Goal: Information Seeking & Learning: Learn about a topic

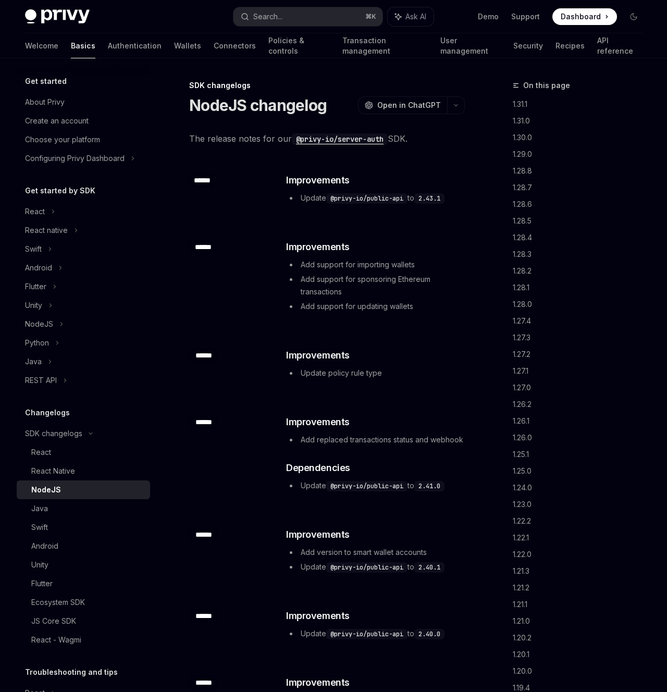
click at [332, 138] on code "@privy-io/server-auth" at bounding box center [340, 138] width 96 height 11
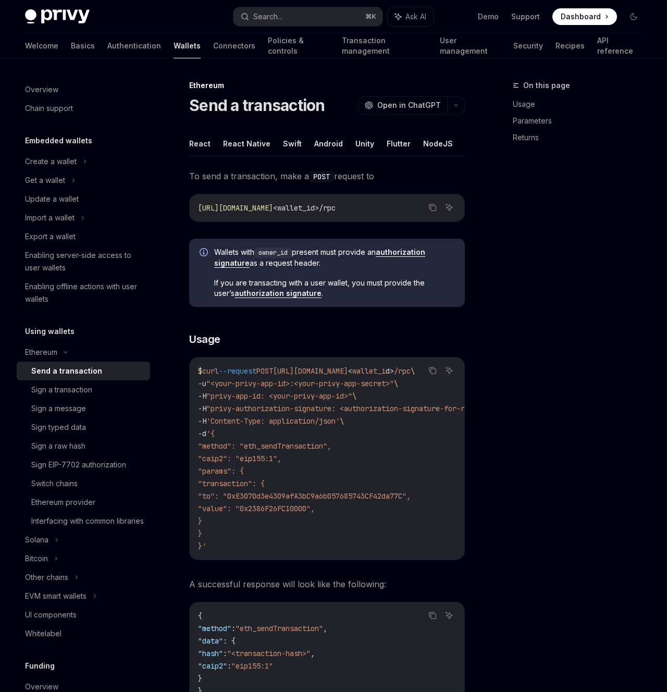
scroll to position [63, 0]
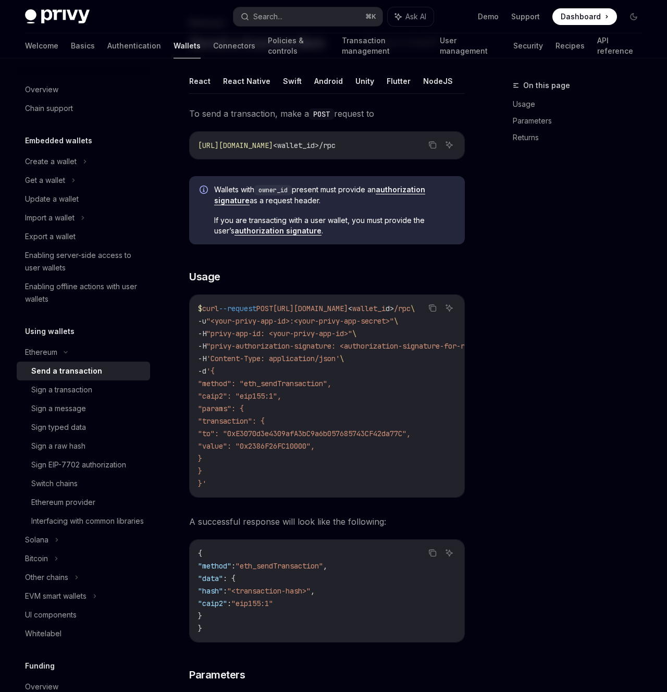
click at [285, 229] on link "authorization signature" at bounding box center [278, 230] width 87 height 9
type textarea "*"
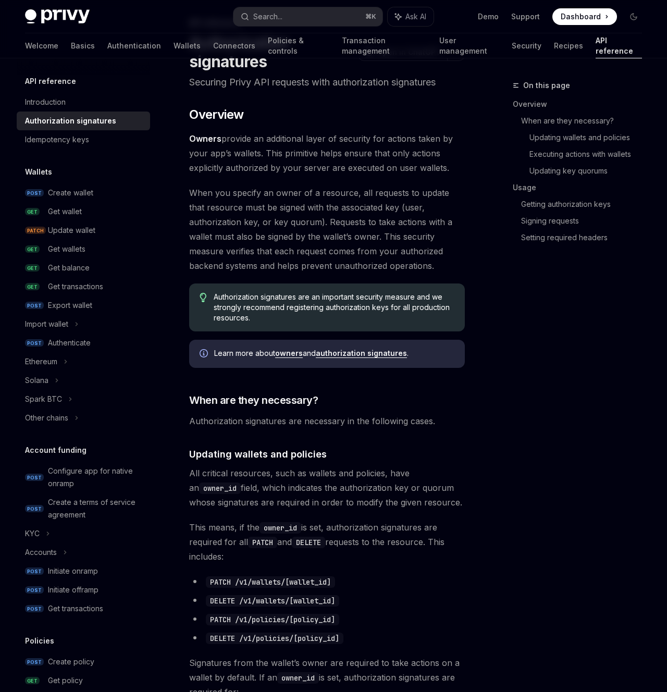
scroll to position [58, 0]
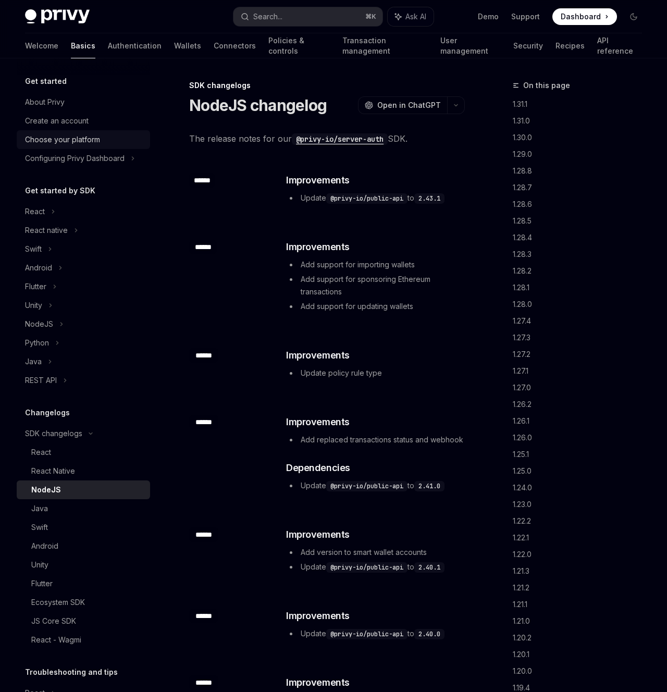
click at [57, 139] on div "Choose your platform" at bounding box center [62, 139] width 75 height 13
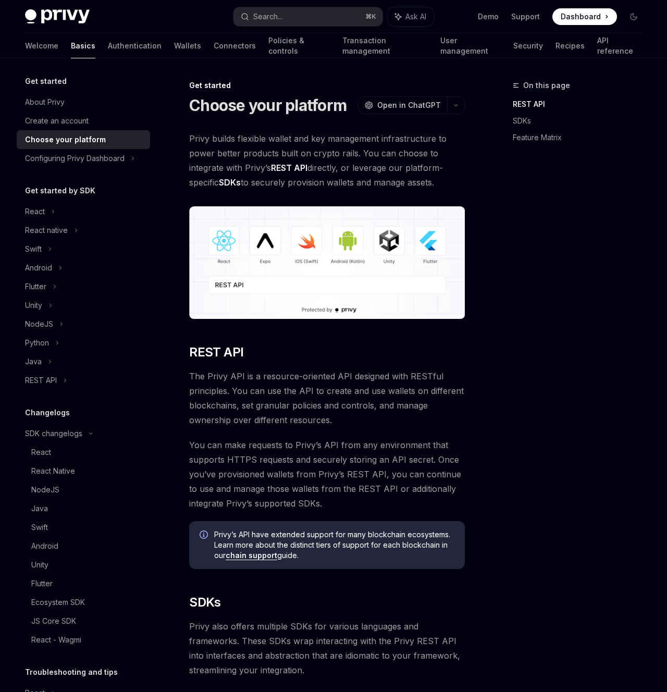
type textarea "*"
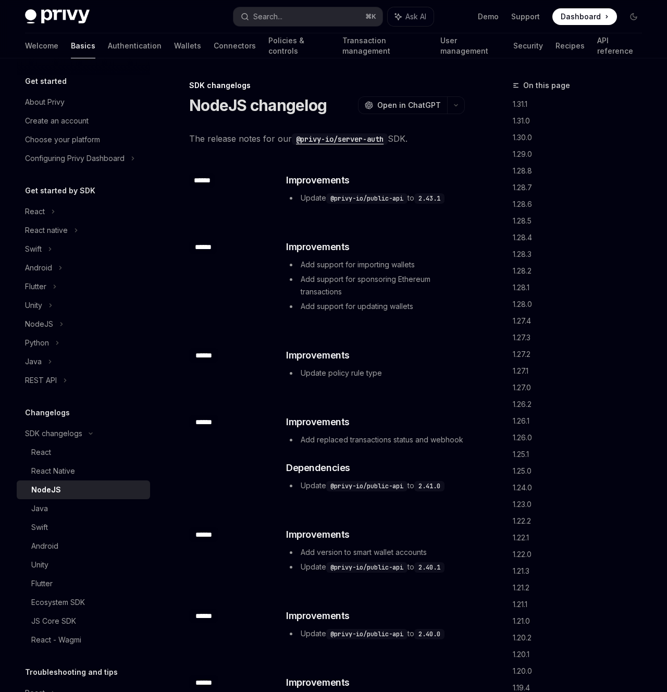
click at [370, 142] on code "@privy-io/server-auth" at bounding box center [340, 138] width 96 height 11
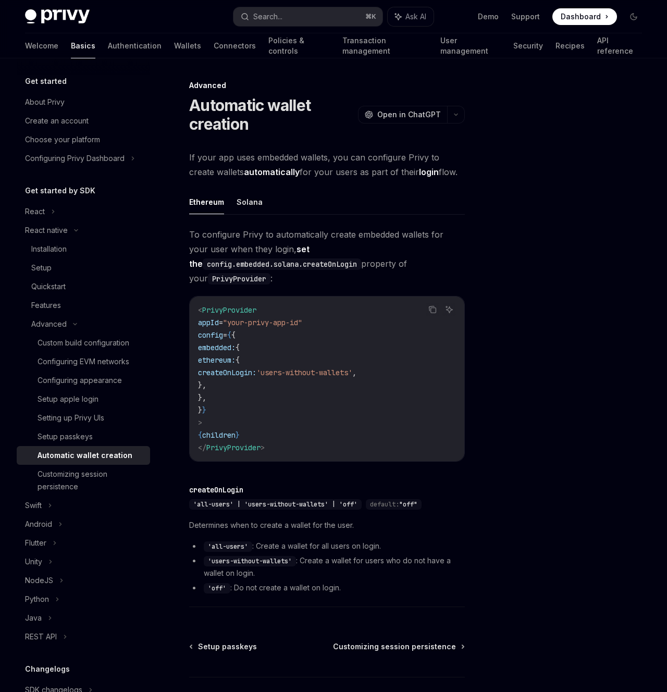
scroll to position [75, 0]
